Goal: Information Seeking & Learning: Compare options

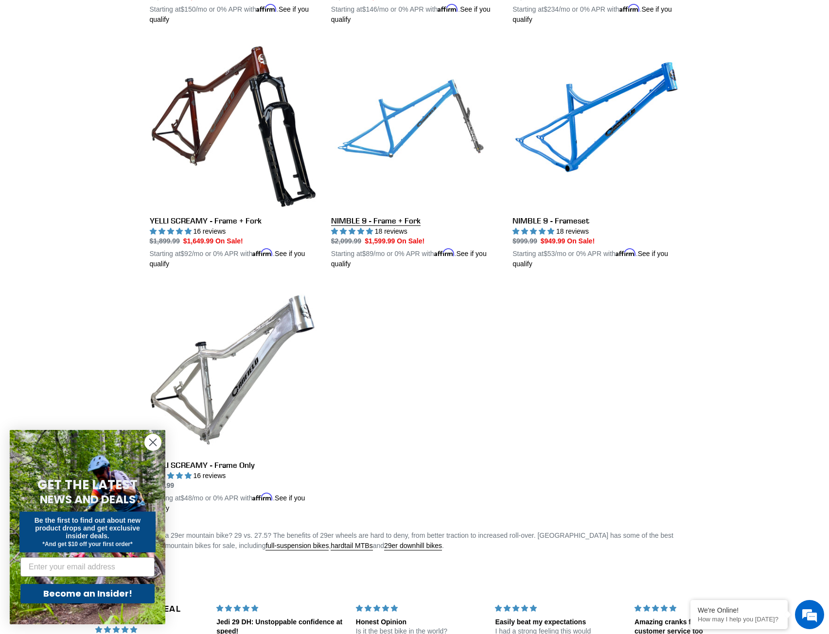
scroll to position [486, 0]
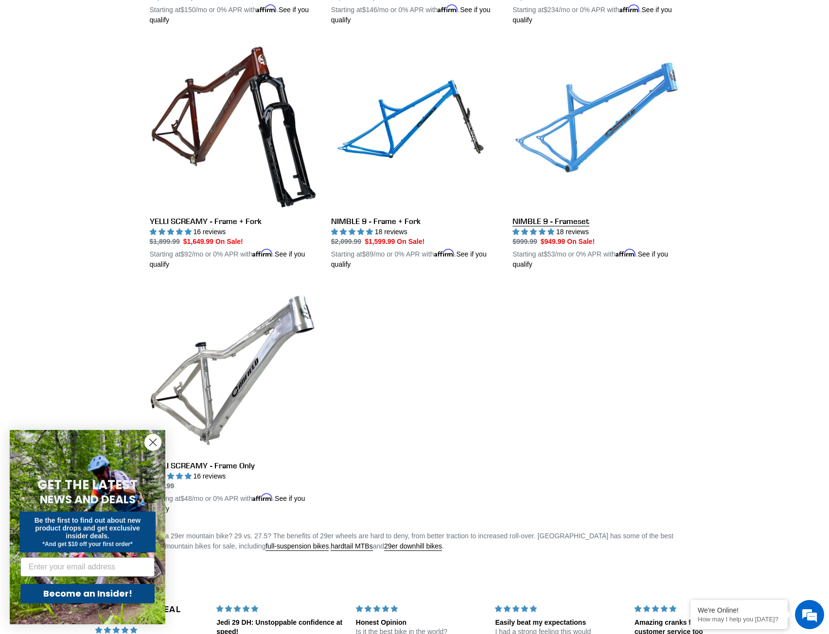
click at [585, 168] on link "NIMBLE 9 - Frameset" at bounding box center [595, 156] width 167 height 228
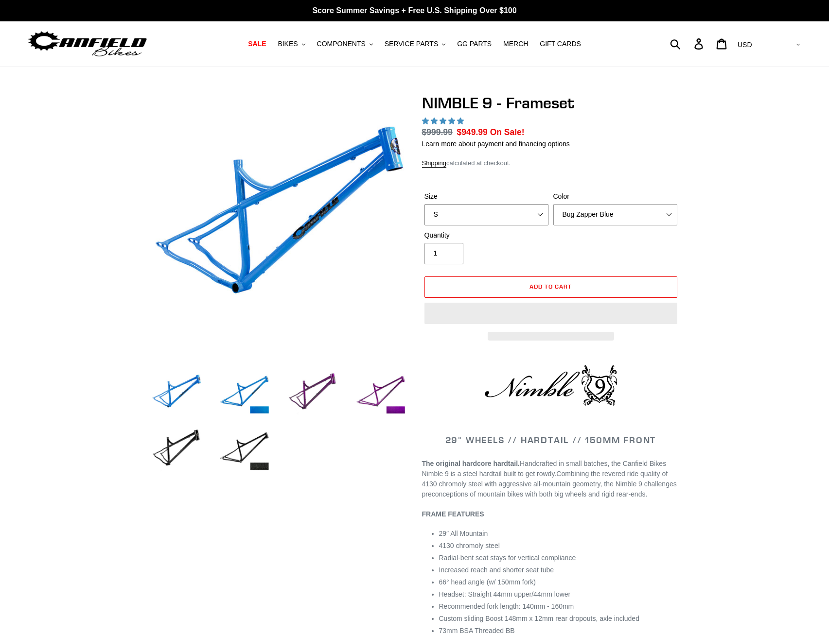
click at [530, 219] on select "S M L XL" at bounding box center [486, 214] width 124 height 21
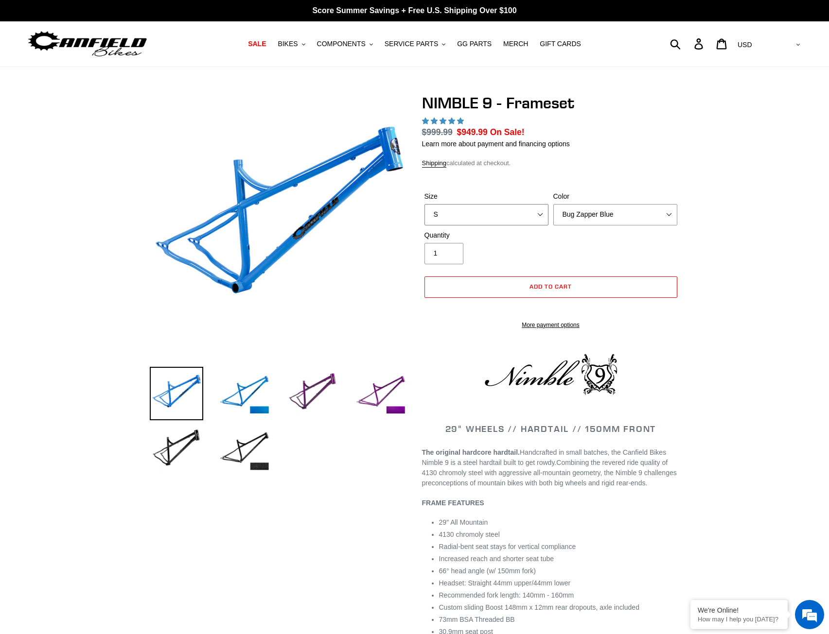
select select "highest-rating"
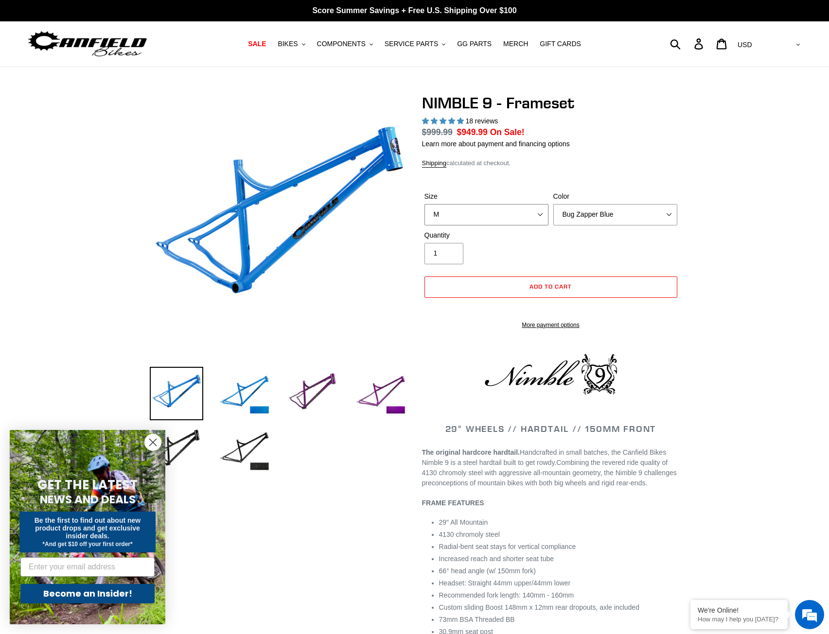
click at [424, 204] on select "S M L XL" at bounding box center [486, 214] width 124 height 21
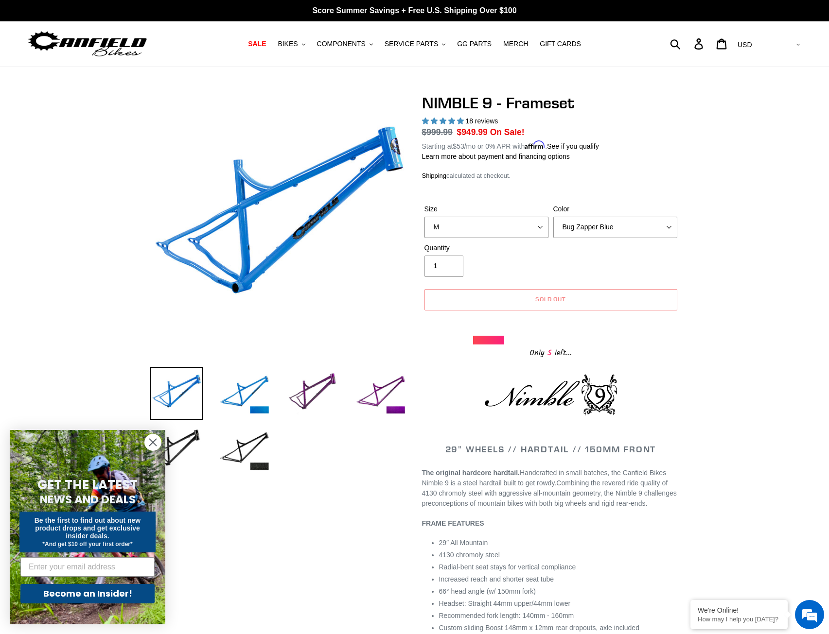
click at [526, 225] on select "S M L XL" at bounding box center [486, 227] width 124 height 21
click at [424, 217] on select "S M L XL" at bounding box center [486, 227] width 124 height 21
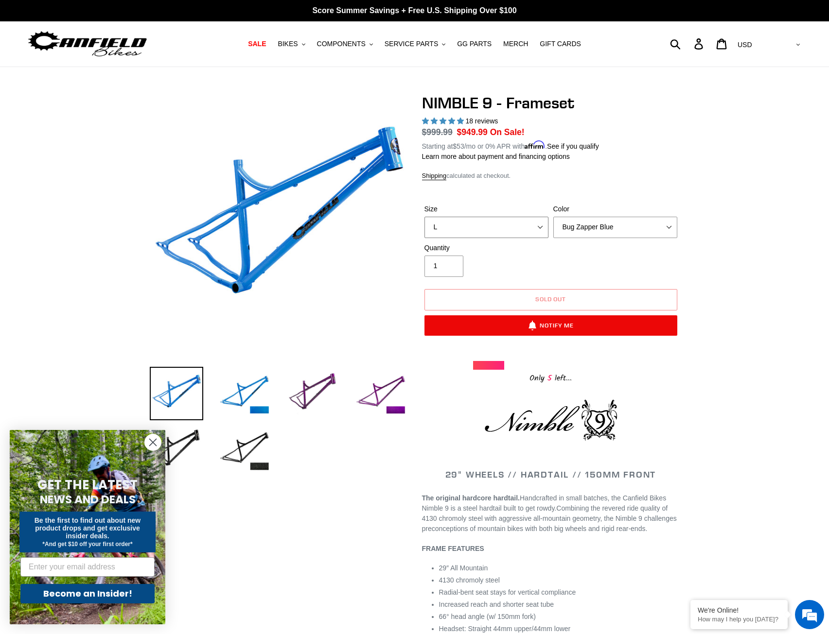
click at [501, 226] on select "S M L XL" at bounding box center [486, 227] width 124 height 21
click at [424, 217] on select "S M L XL" at bounding box center [486, 227] width 124 height 21
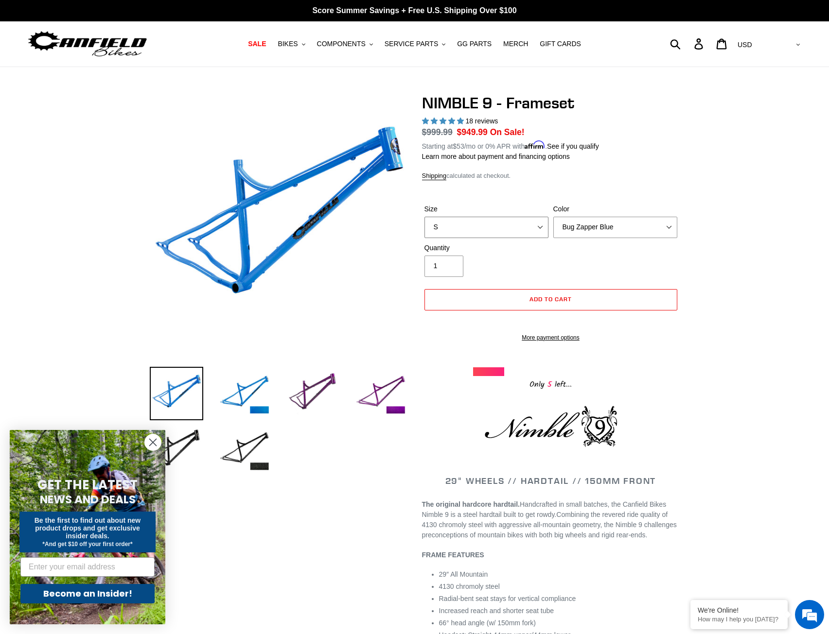
click at [533, 225] on select "S M L XL" at bounding box center [486, 227] width 124 height 21
select select "M"
click at [424, 217] on select "S M L XL" at bounding box center [486, 227] width 124 height 21
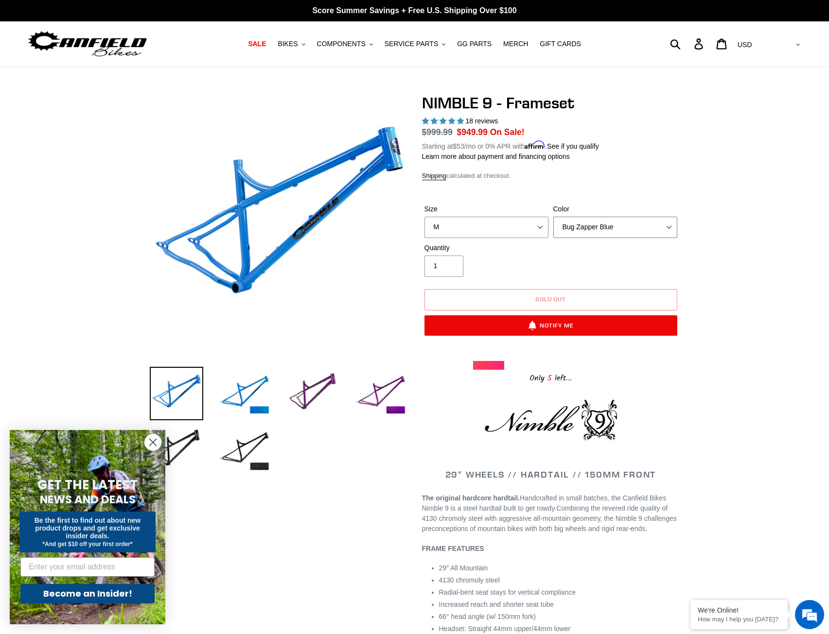
click at [587, 233] on select "Bug Zapper Blue Purple Haze -Sold Out Galaxy Black" at bounding box center [615, 227] width 124 height 21
click at [553, 217] on select "Bug Zapper Blue Purple Haze -Sold Out Galaxy Black" at bounding box center [615, 227] width 124 height 21
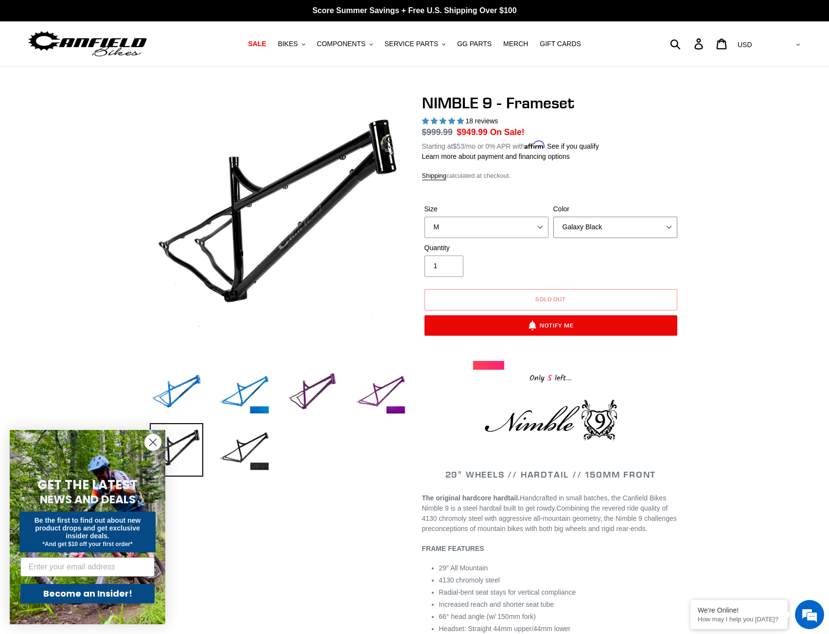
click at [580, 228] on select "Bug Zapper Blue Purple Haze -Sold Out Galaxy Black" at bounding box center [615, 227] width 124 height 21
click at [553, 217] on select "Bug Zapper Blue Purple Haze -Sold Out Galaxy Black" at bounding box center [615, 227] width 124 height 21
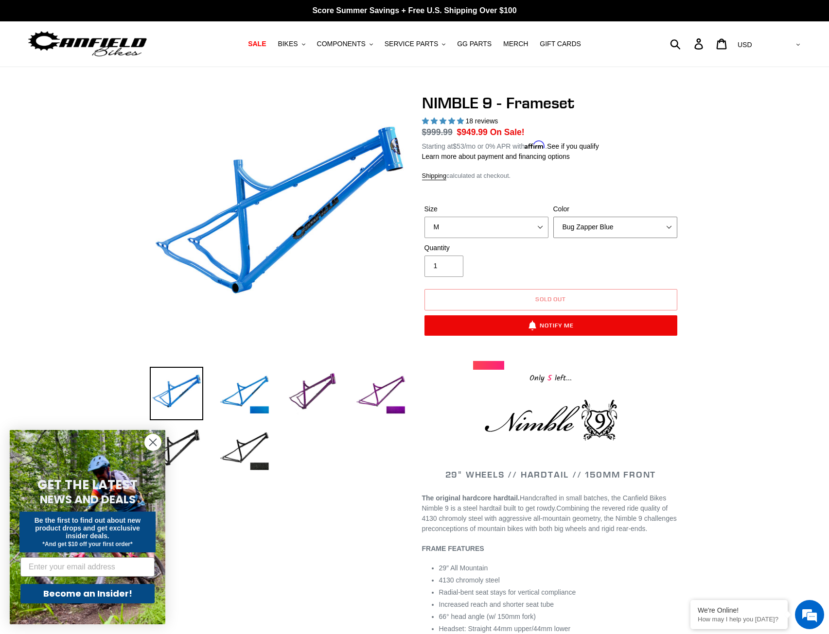
drag, startPoint x: 579, startPoint y: 227, endPoint x: 580, endPoint y: 237, distance: 9.8
click at [579, 227] on select "Bug Zapper Blue Purple Haze -Sold Out Galaxy Black" at bounding box center [615, 227] width 124 height 21
select select "Purple Haze -Sold Out"
click at [553, 217] on select "Bug Zapper Blue Purple Haze -Sold Out Galaxy Black" at bounding box center [615, 227] width 124 height 21
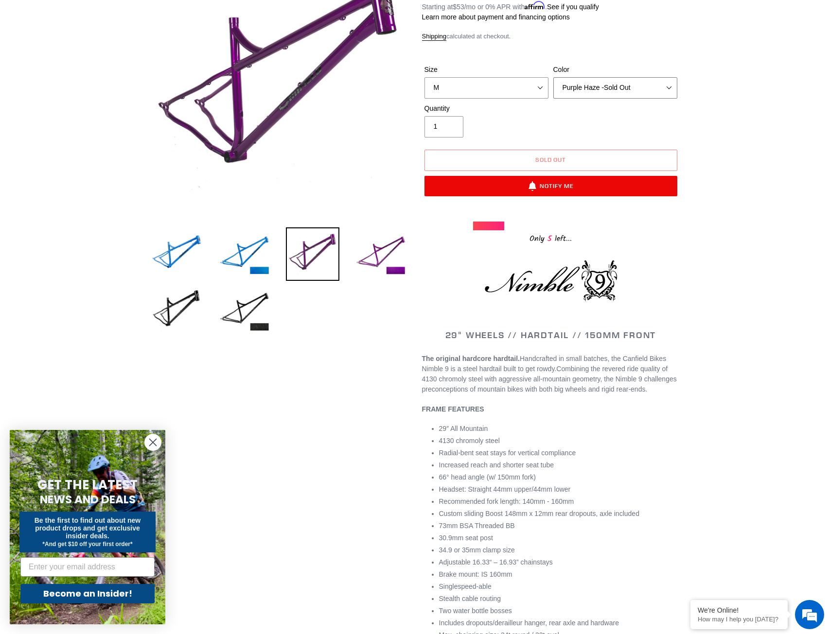
scroll to position [292, 0]
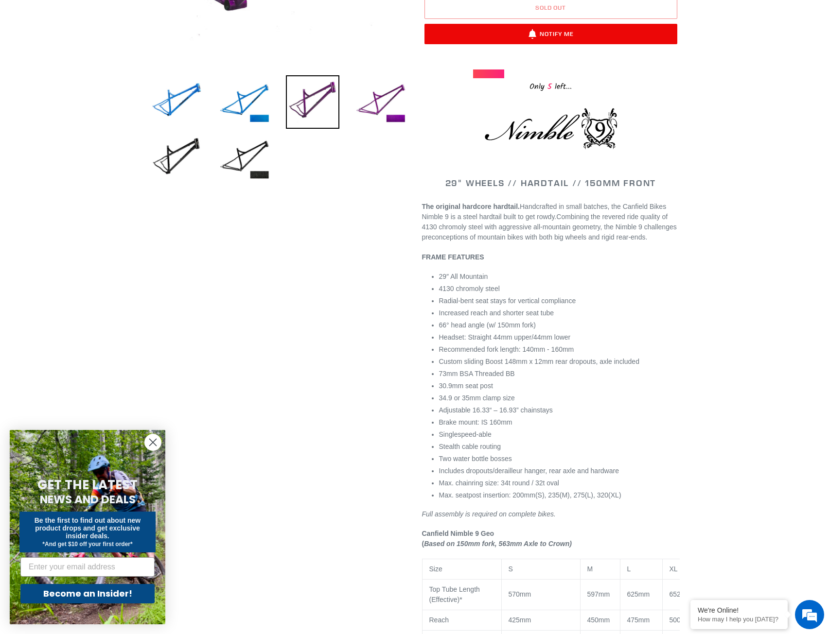
drag, startPoint x: 503, startPoint y: 286, endPoint x: 535, endPoint y: 374, distance: 93.7
click at [535, 374] on ul "29″ All Mountain 4130 chromoly steel Radial-bent seat stays for vertical compli…" at bounding box center [559, 386] width 241 height 229
click at [535, 374] on li "73mm BSA Threaded BB" at bounding box center [559, 374] width 241 height 10
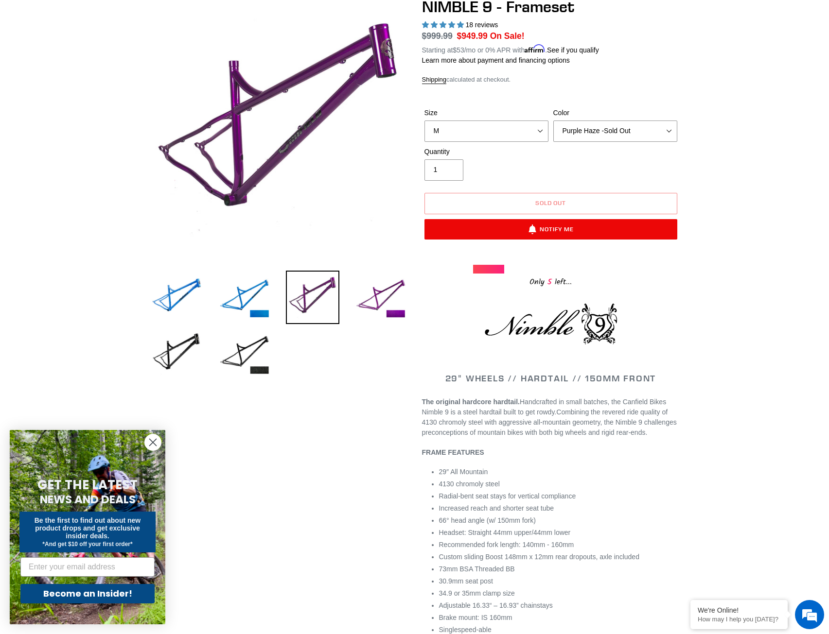
scroll to position [49, 0]
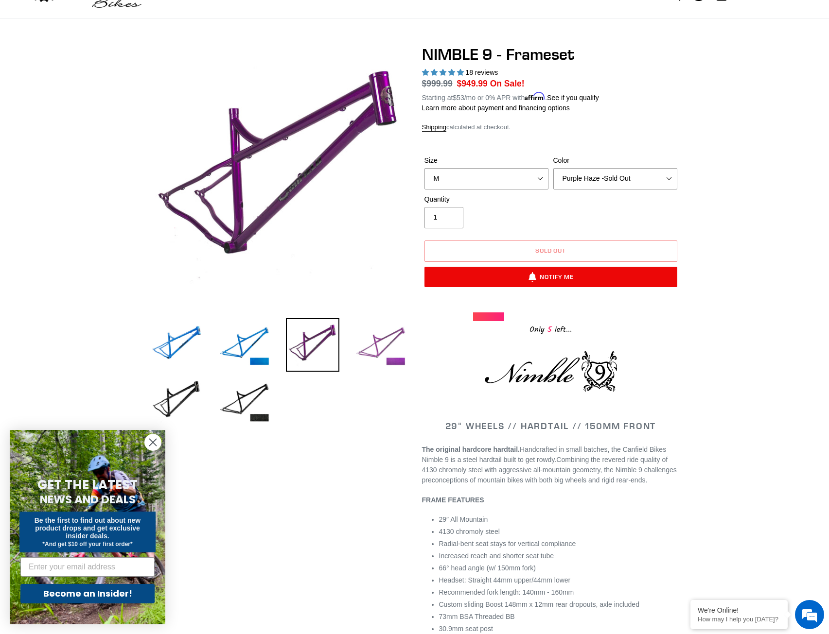
click at [383, 336] on img at bounding box center [380, 344] width 53 height 53
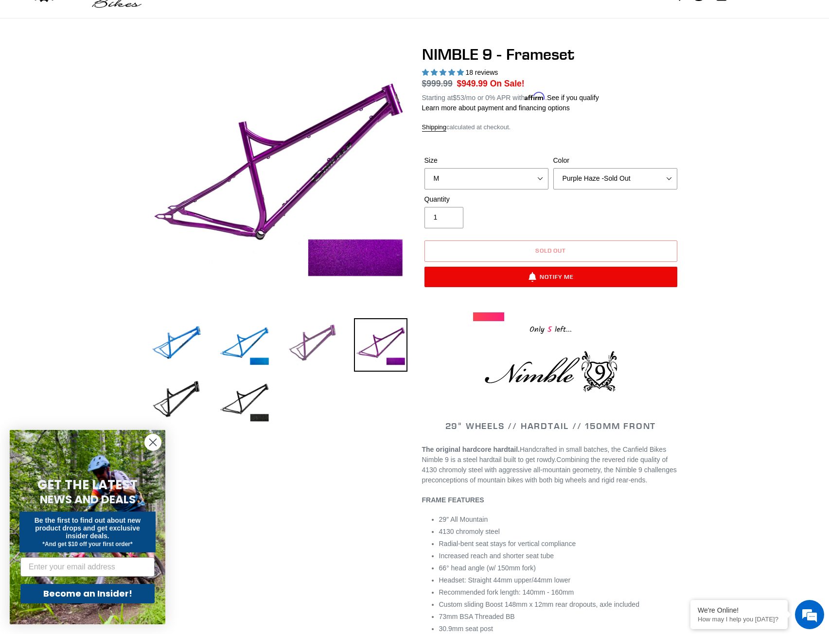
click at [322, 354] on img at bounding box center [312, 344] width 53 height 53
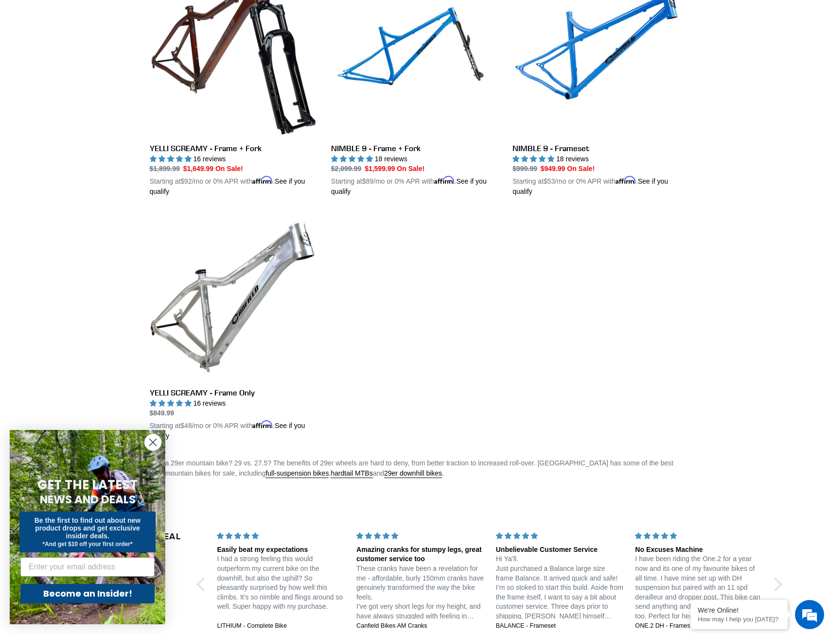
scroll to position [583, 0]
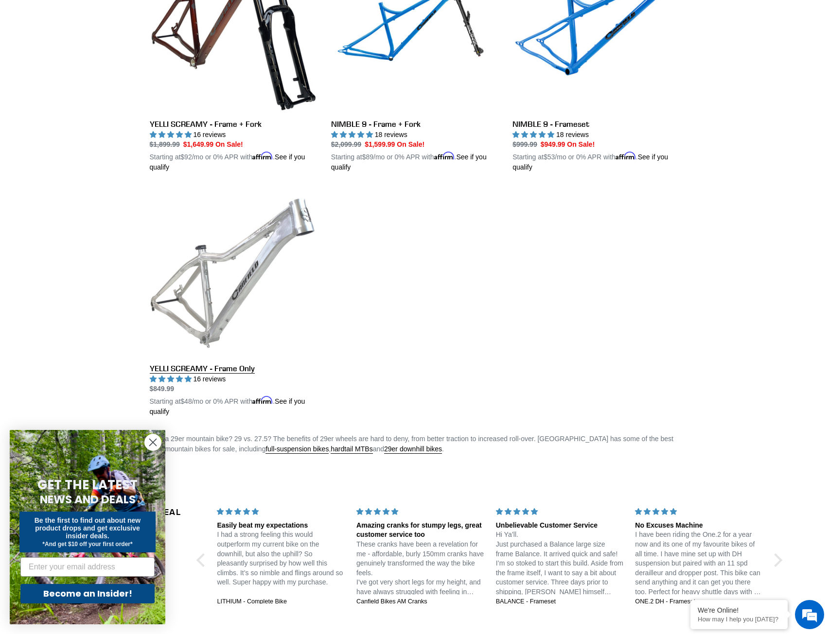
click at [238, 298] on link "YELLI SCREAMY - Frame Only" at bounding box center [233, 304] width 167 height 228
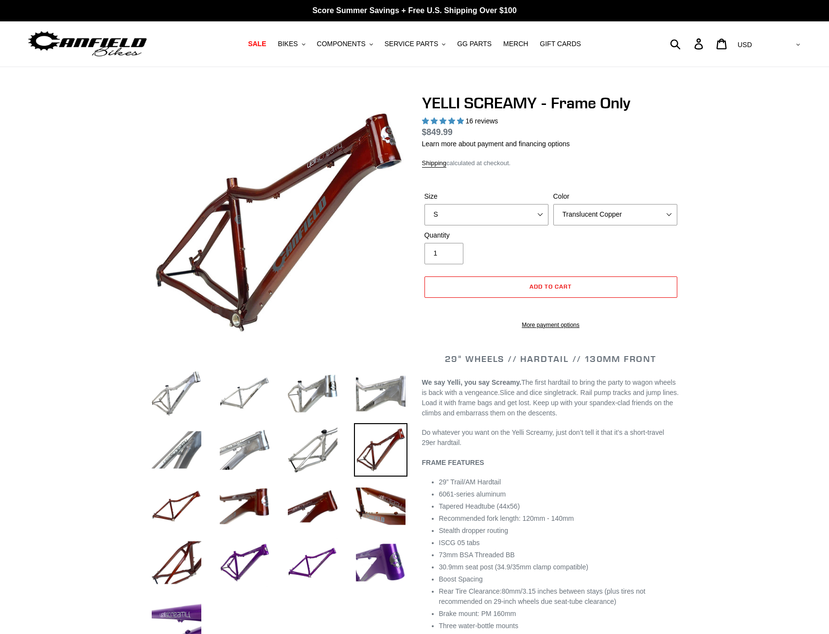
select select "highest-rating"
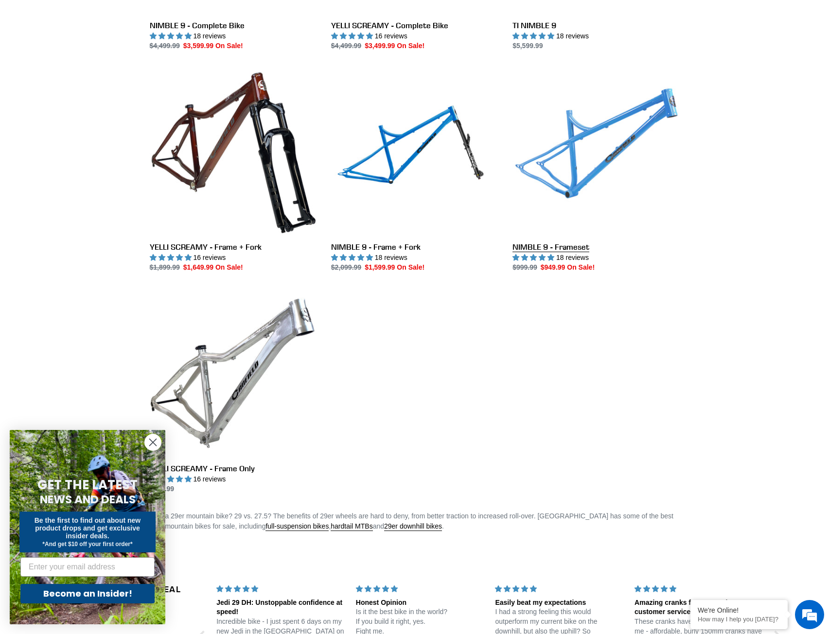
click at [582, 201] on link "NIMBLE 9 - Frameset" at bounding box center [595, 170] width 167 height 205
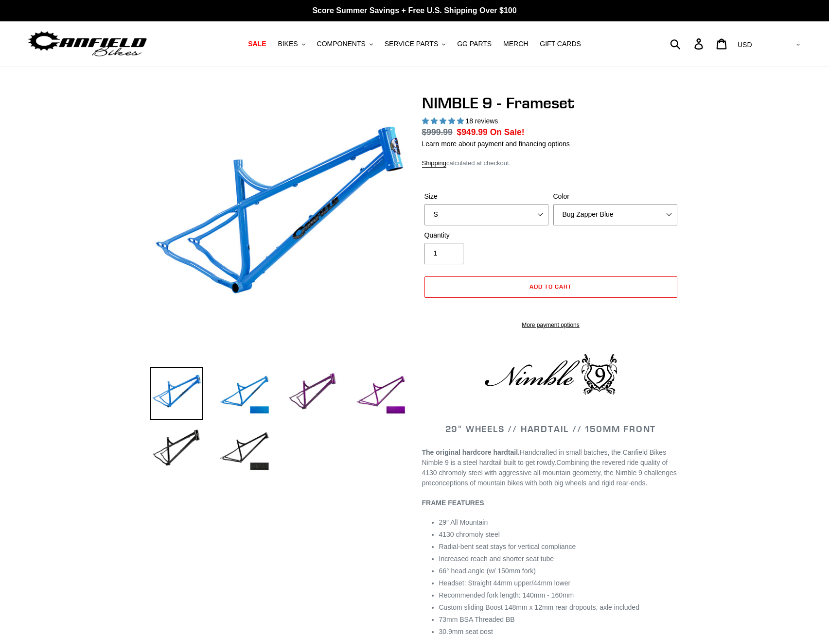
select select "highest-rating"
